Goal: Transaction & Acquisition: Purchase product/service

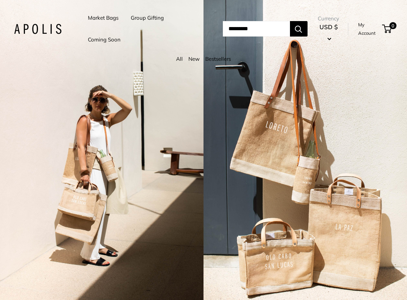
click at [103, 17] on link "Market Bags" at bounding box center [103, 18] width 31 height 10
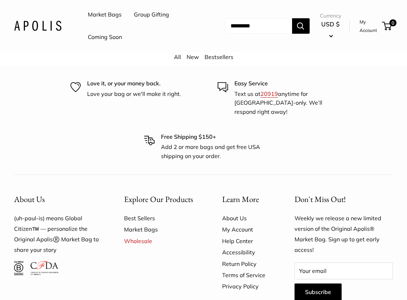
scroll to position [1488, 0]
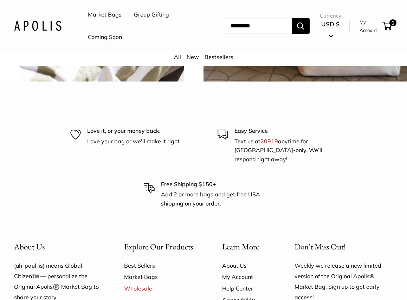
click at [236, 28] on input "Search..." at bounding box center [258, 25] width 67 height 15
type input "*********"
click at [292, 18] on button "Search" at bounding box center [301, 25] width 18 height 15
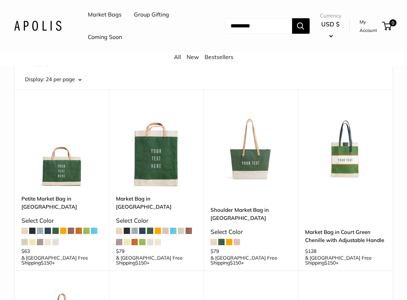
scroll to position [44, 0]
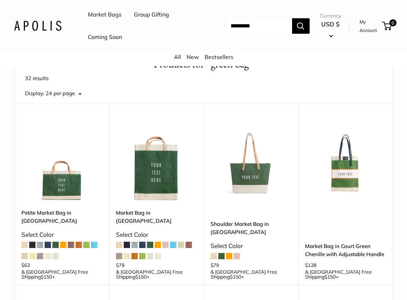
drag, startPoint x: 66, startPoint y: 191, endPoint x: 260, endPoint y: 1, distance: 270.6
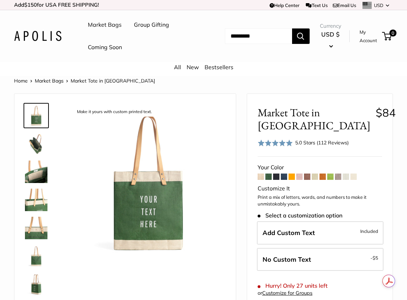
click at [330, 178] on span at bounding box center [330, 177] width 6 height 6
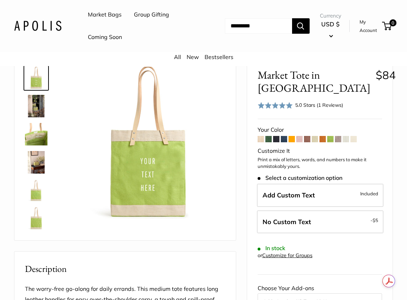
scroll to position [57, 0]
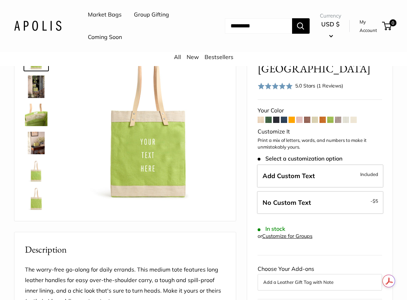
click at [284, 119] on span at bounding box center [284, 120] width 6 height 6
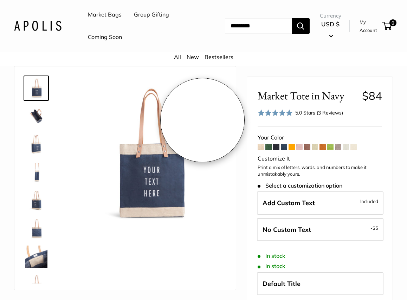
scroll to position [79, 0]
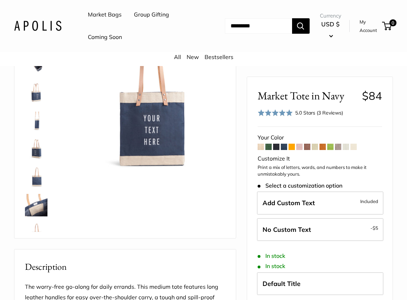
click at [331, 147] on span at bounding box center [330, 147] width 6 height 6
